Goal: Information Seeking & Learning: Learn about a topic

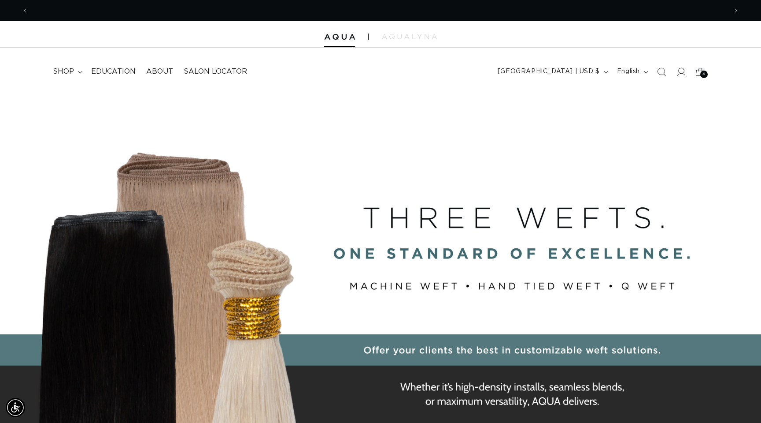
scroll to position [0, 1398]
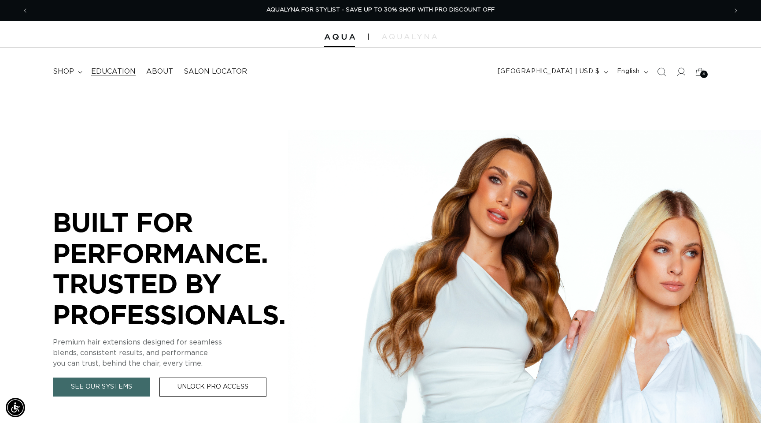
click at [126, 74] on span "Education" at bounding box center [113, 71] width 45 height 9
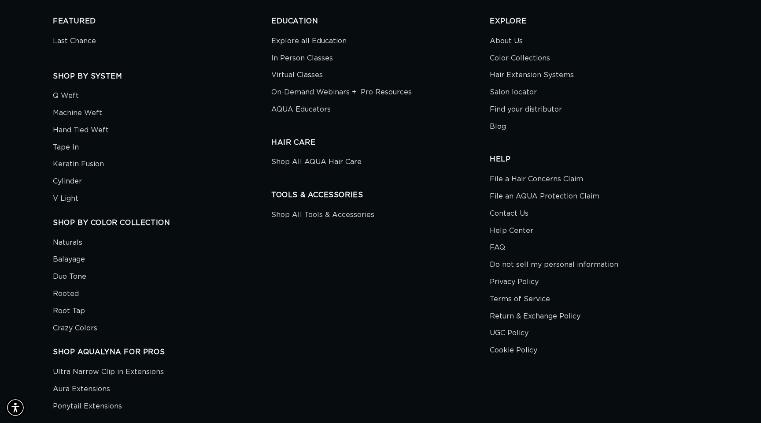
scroll to position [2704, 0]
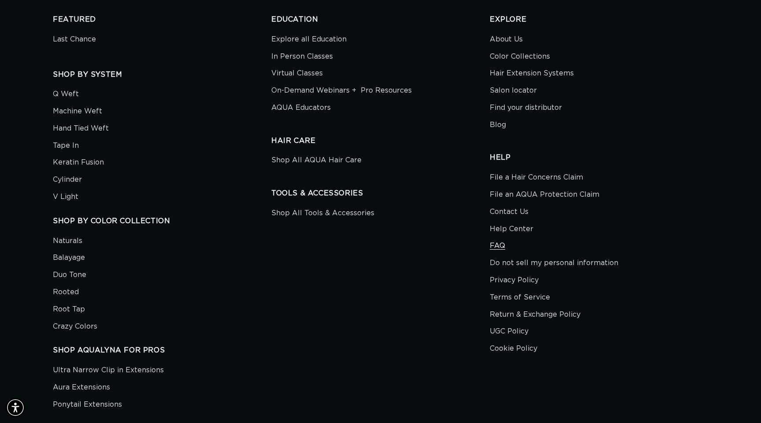
click at [497, 243] on link "FAQ" at bounding box center [497, 245] width 15 height 17
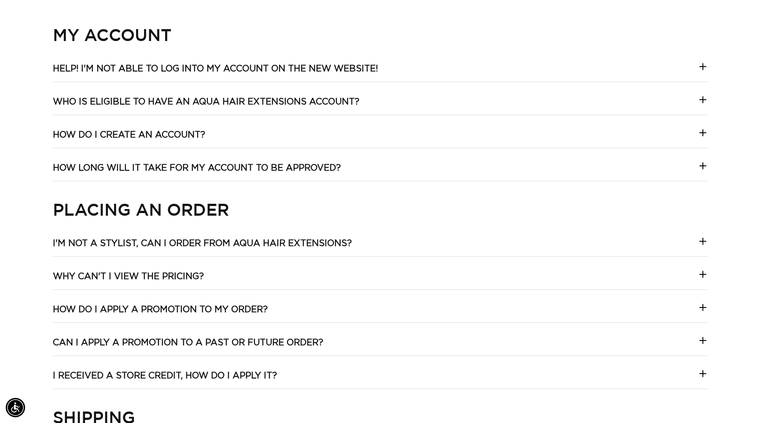
scroll to position [0, 1398]
click at [388, 71] on summary "Help! I'm not able to log into my account on the new website!" at bounding box center [381, 72] width 656 height 19
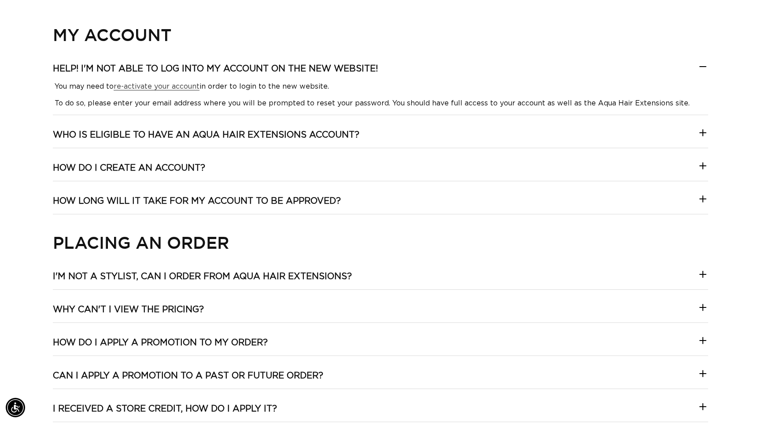
click at [353, 133] on h3 "Who is eligible to have an Aqua Hair Extensions account?" at bounding box center [206, 134] width 307 height 11
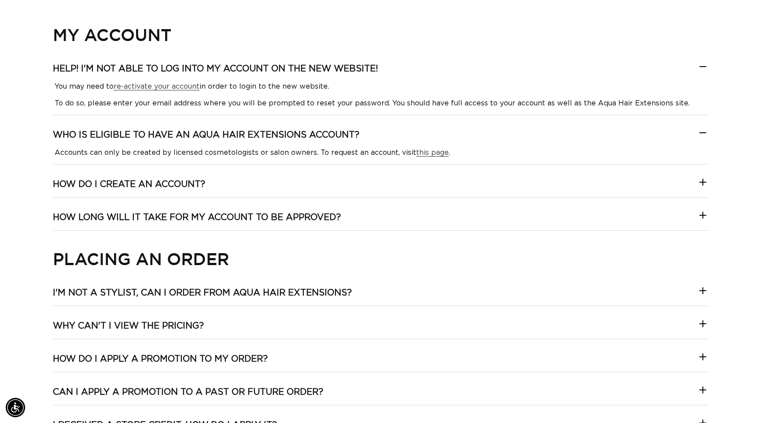
scroll to position [0, 699]
click at [376, 96] on div "You may need to re-activate your account in order to login to the new website. …" at bounding box center [381, 95] width 656 height 26
click at [707, 64] on icon at bounding box center [703, 66] width 11 height 11
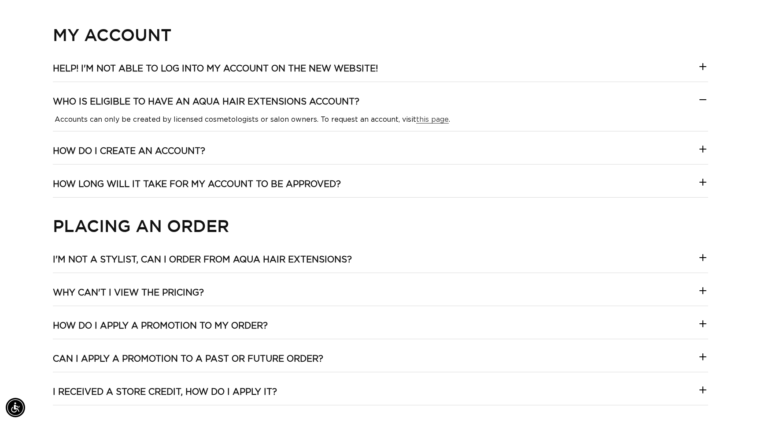
scroll to position [0, 1398]
click at [702, 96] on icon at bounding box center [703, 99] width 11 height 11
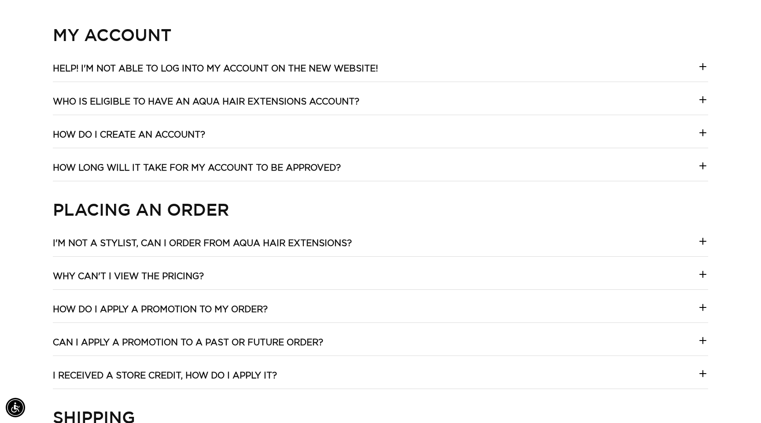
scroll to position [0, 0]
click at [183, 130] on h3 "How do I create an account?" at bounding box center [129, 134] width 152 height 11
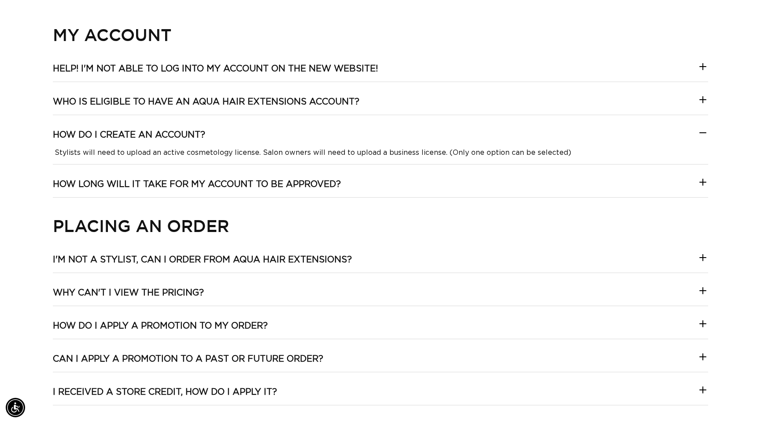
click at [702, 135] on icon at bounding box center [703, 132] width 11 height 11
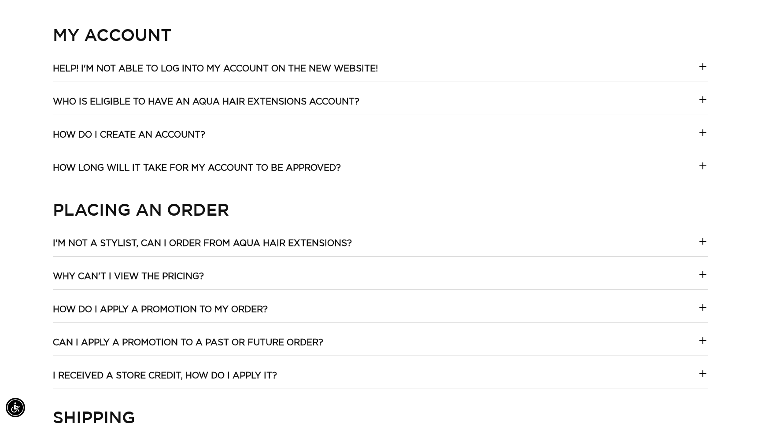
scroll to position [0, 699]
click at [700, 164] on icon at bounding box center [703, 165] width 11 height 11
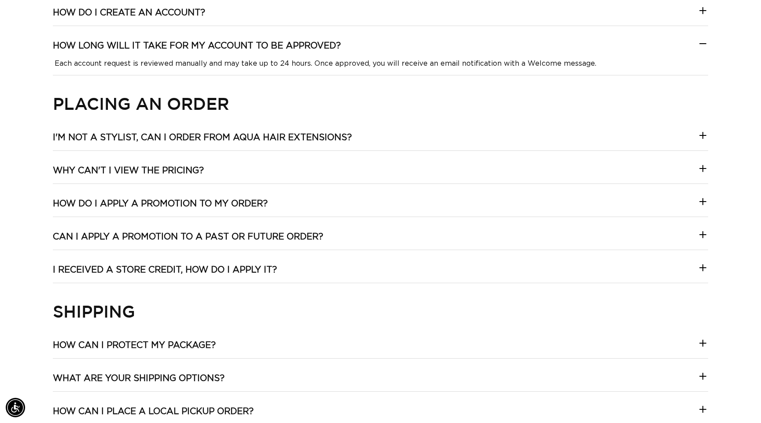
click at [715, 40] on div "Collapsible content My Account Help! I'm not able to log into my account on the…" at bounding box center [380, 410] width 761 height 1017
click at [699, 45] on icon at bounding box center [703, 43] width 11 height 11
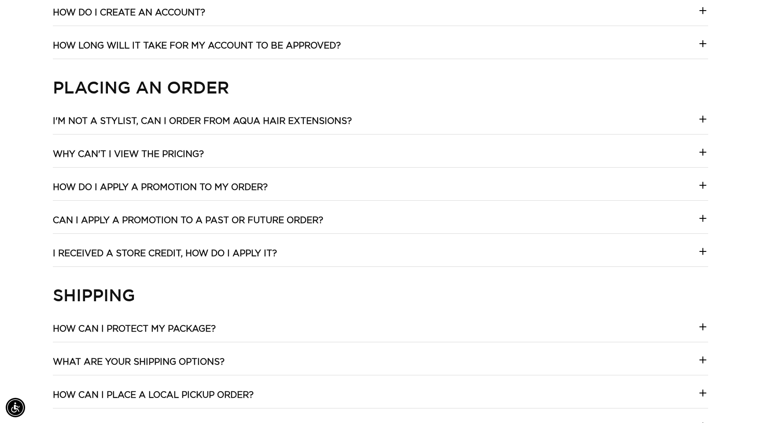
scroll to position [0, 1398]
click at [700, 116] on icon at bounding box center [703, 119] width 11 height 11
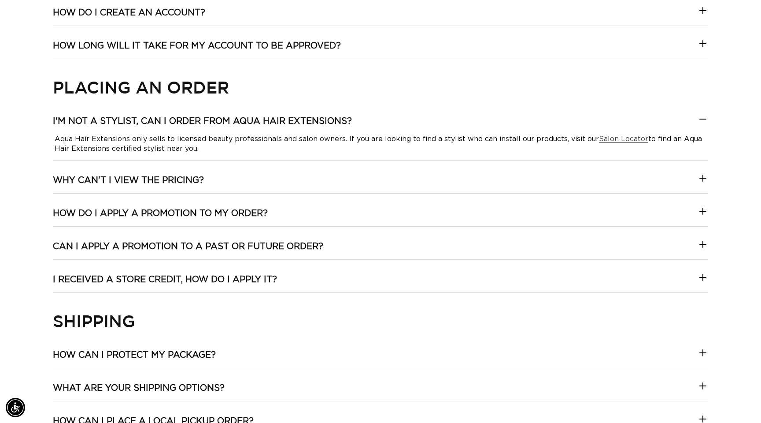
scroll to position [0, 699]
click at [698, 121] on icon at bounding box center [703, 119] width 11 height 11
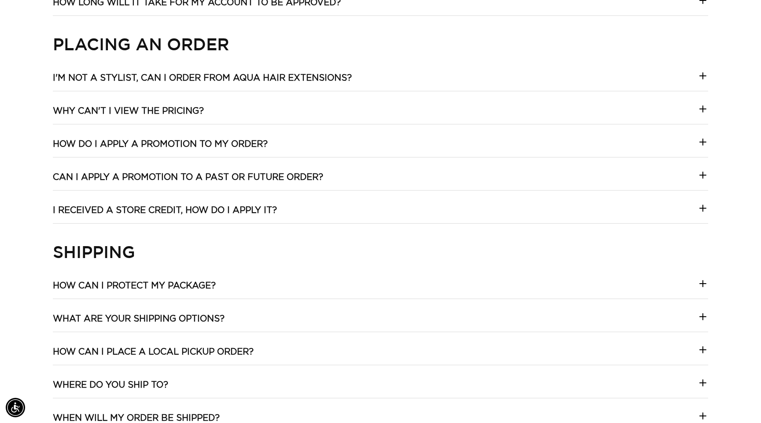
scroll to position [497, 0]
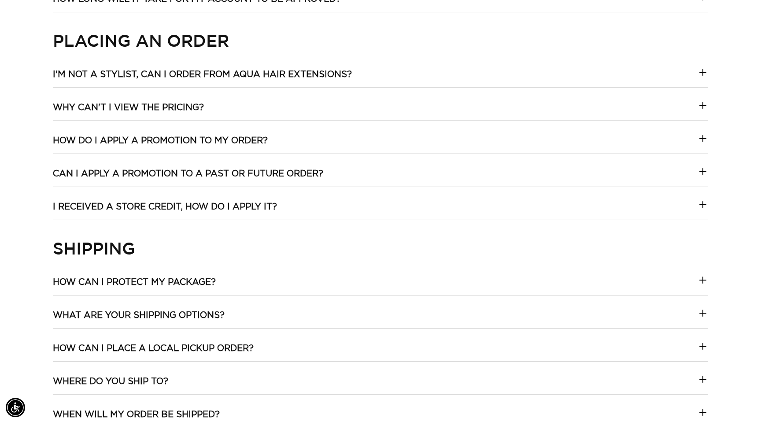
click at [698, 108] on summary "Why can't I view the pricing?" at bounding box center [381, 111] width 656 height 19
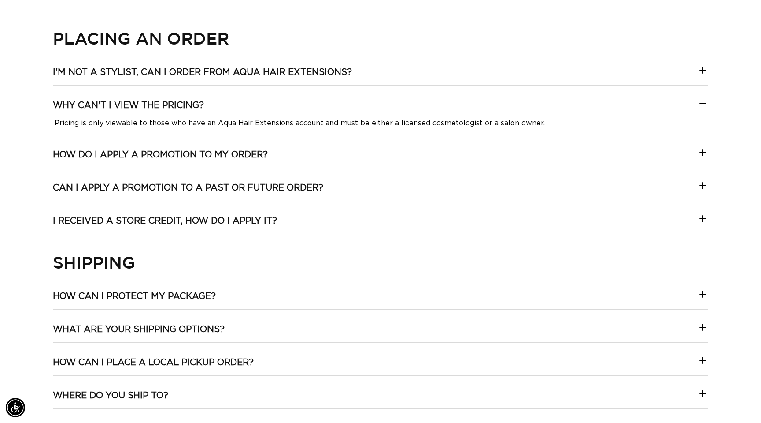
scroll to position [0, 0]
click at [705, 104] on icon at bounding box center [703, 103] width 11 height 11
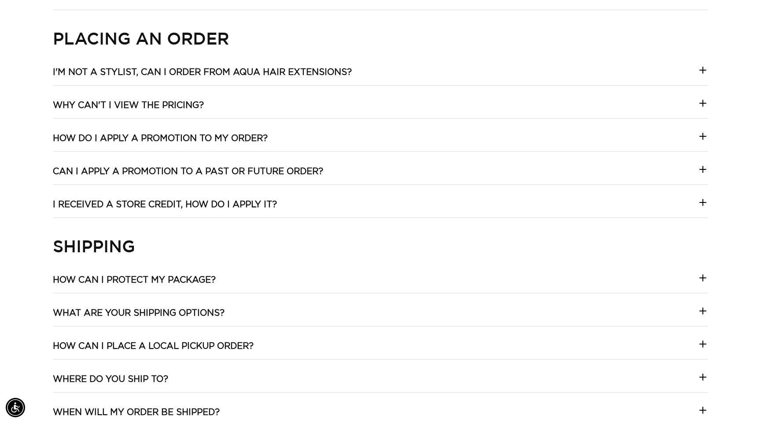
scroll to position [0, 699]
click at [699, 141] on div at bounding box center [703, 138] width 11 height 15
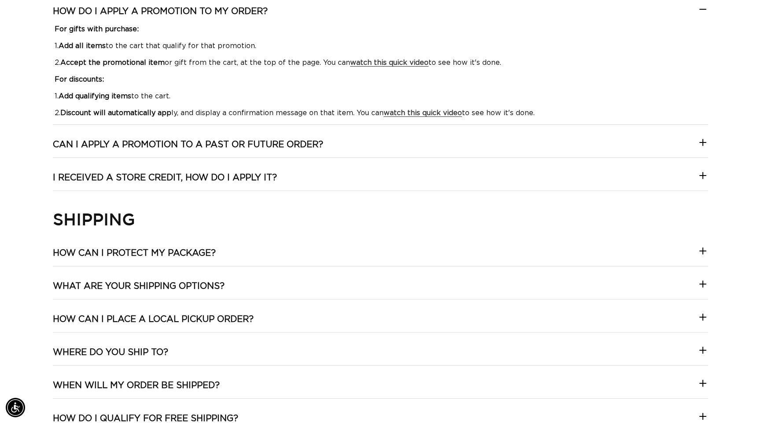
scroll to position [581, 0]
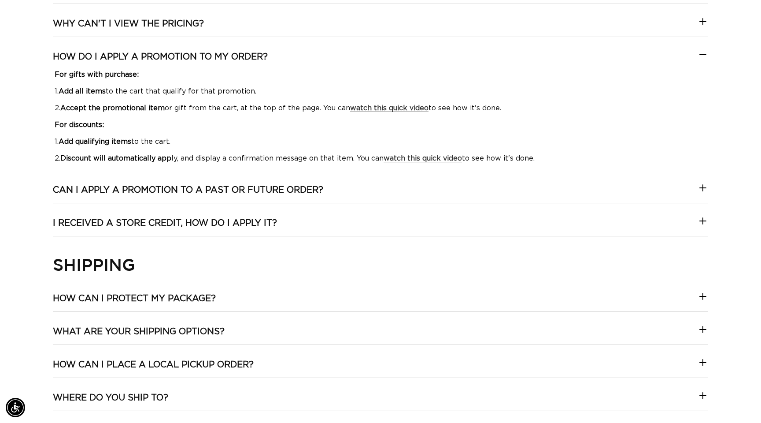
click at [707, 53] on icon at bounding box center [703, 54] width 11 height 11
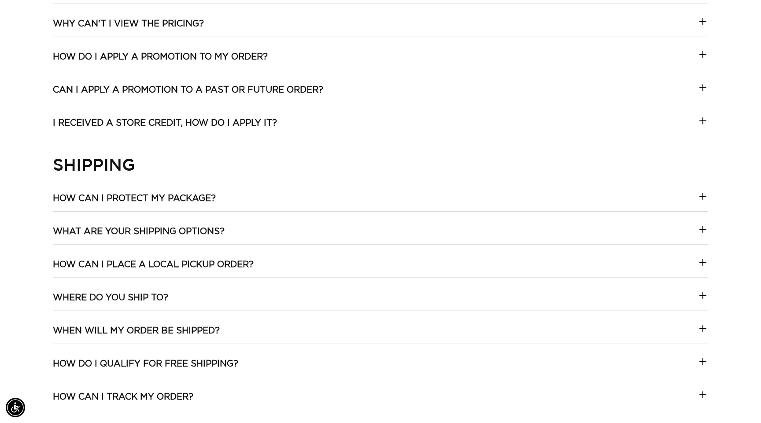
scroll to position [0, 1398]
click at [700, 88] on icon at bounding box center [703, 87] width 11 height 11
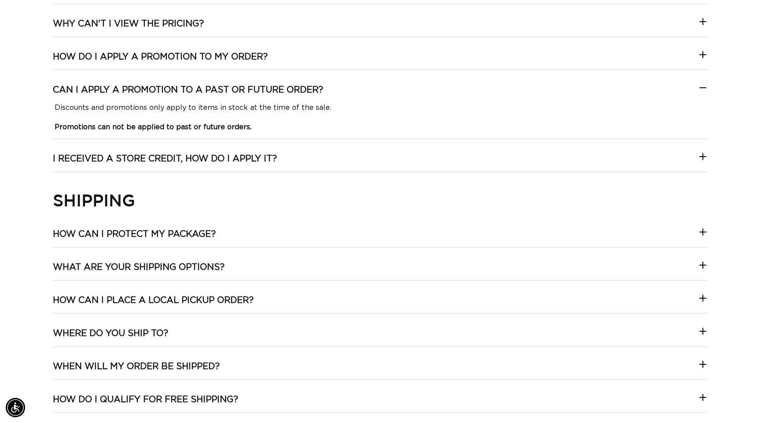
scroll to position [0, 699]
click at [700, 86] on icon at bounding box center [703, 87] width 11 height 11
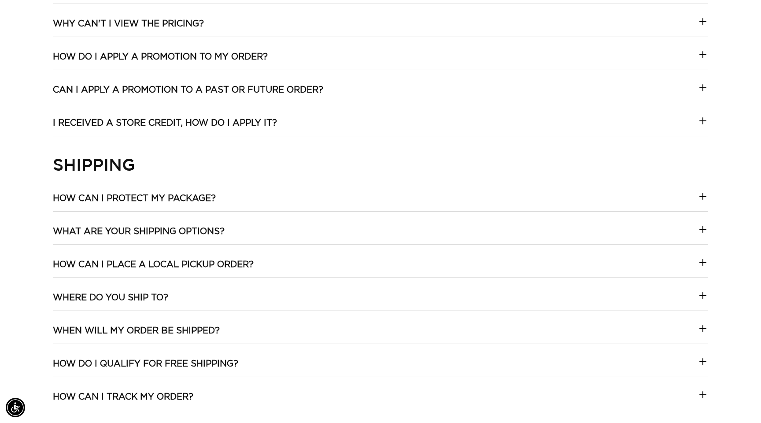
scroll to position [0, 1398]
click at [701, 125] on icon at bounding box center [703, 120] width 11 height 11
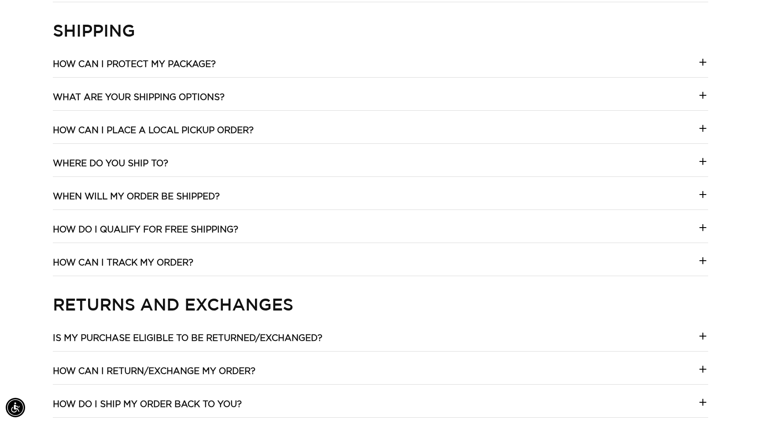
scroll to position [0, 699]
click at [701, 59] on icon at bounding box center [703, 62] width 11 height 11
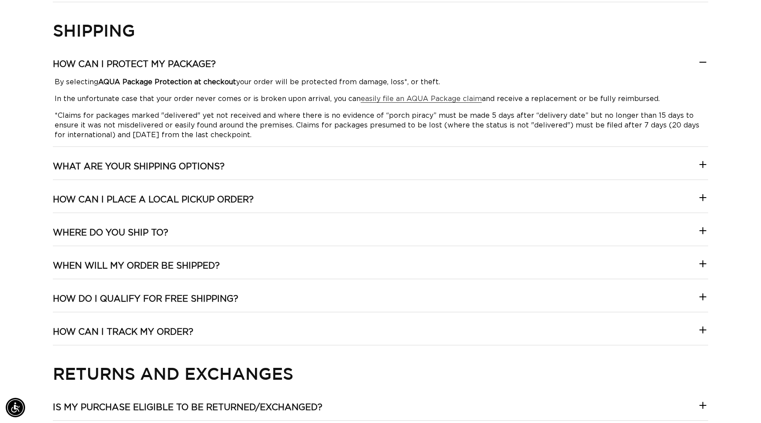
scroll to position [0, 1398]
click at [217, 167] on h3 "What are your shipping options?" at bounding box center [139, 166] width 172 height 11
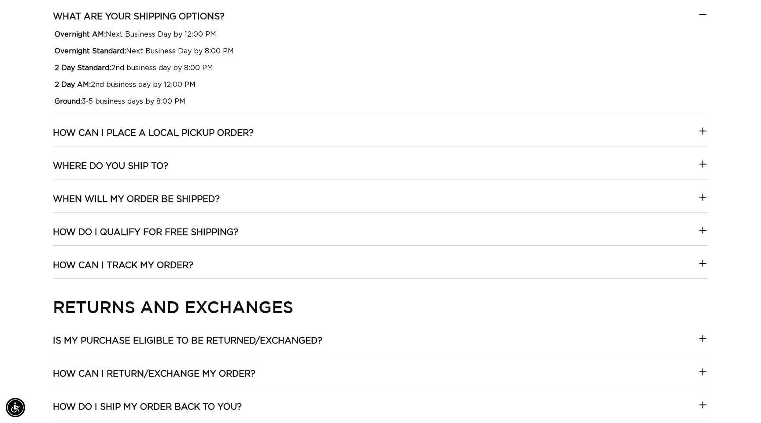
scroll to position [886, 0]
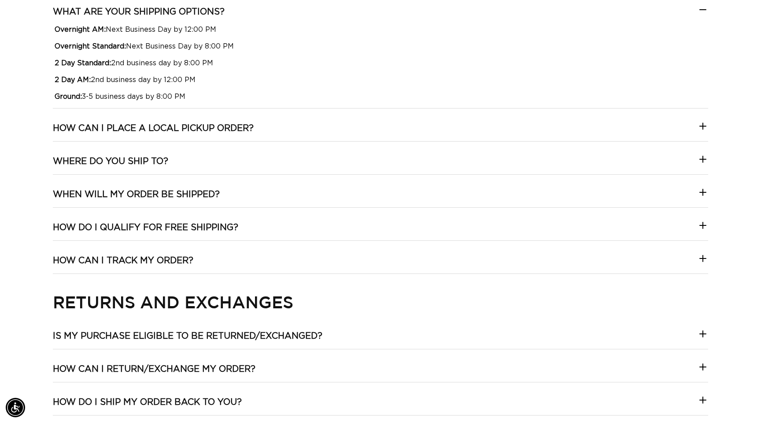
click at [190, 123] on h3 "How can I place a local pickup order?" at bounding box center [153, 127] width 201 height 11
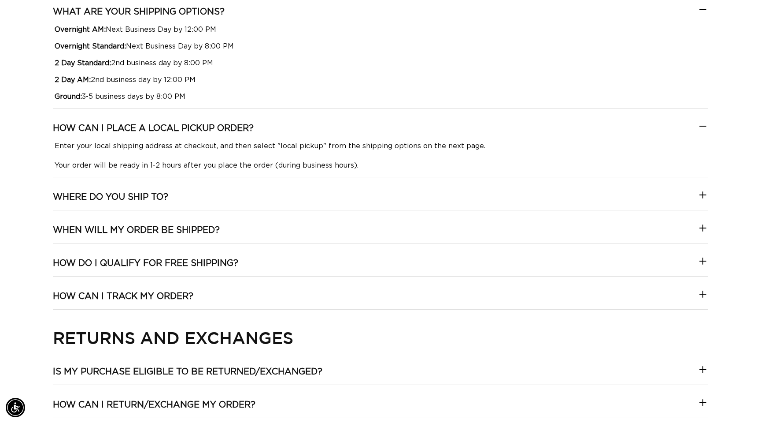
scroll to position [0, 699]
click at [162, 190] on div "My Account Help! I'm not able to log into my account on the new website! You ma…" at bounding box center [381, 70] width 656 height 1206
click at [161, 195] on h3 "Where do you ship to?" at bounding box center [110, 196] width 115 height 11
